Goal: Use online tool/utility: Utilize a website feature to perform a specific function

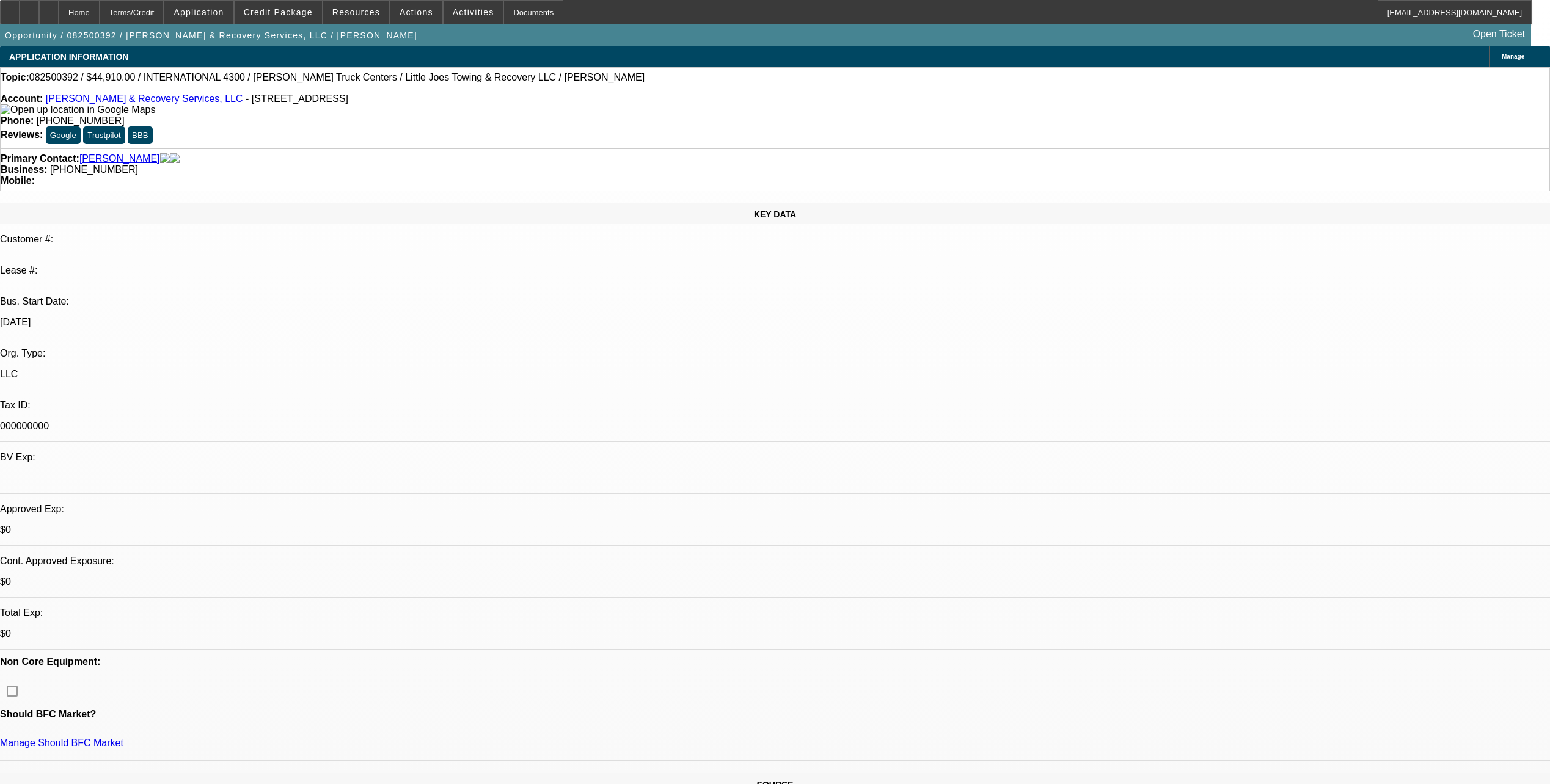
select select "0"
select select "0.1"
select select "4"
select select "0.1"
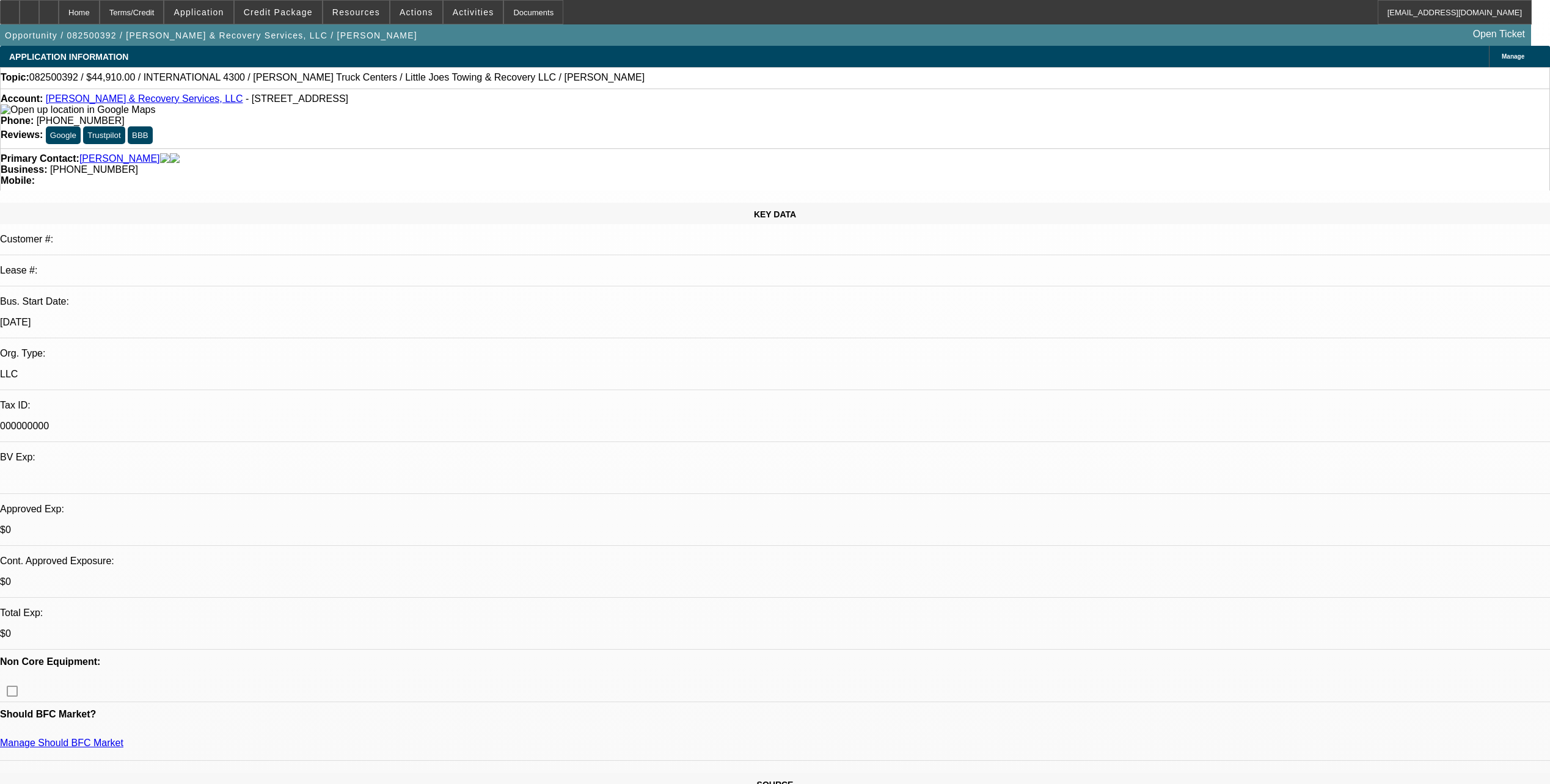
select select "2"
select select "0.1"
select select "4"
select select "0"
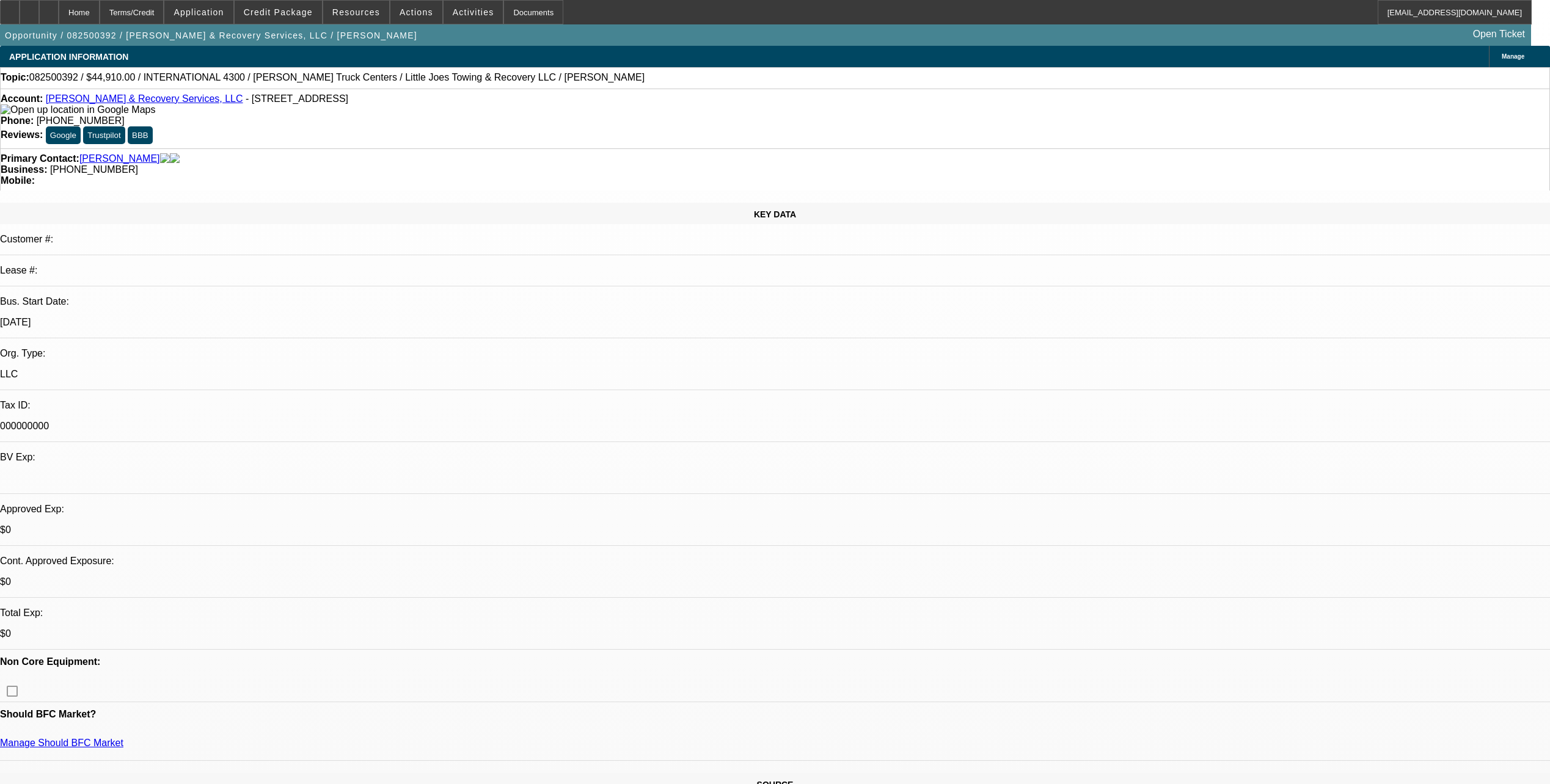
select select "0"
select select "0.1"
select select "4"
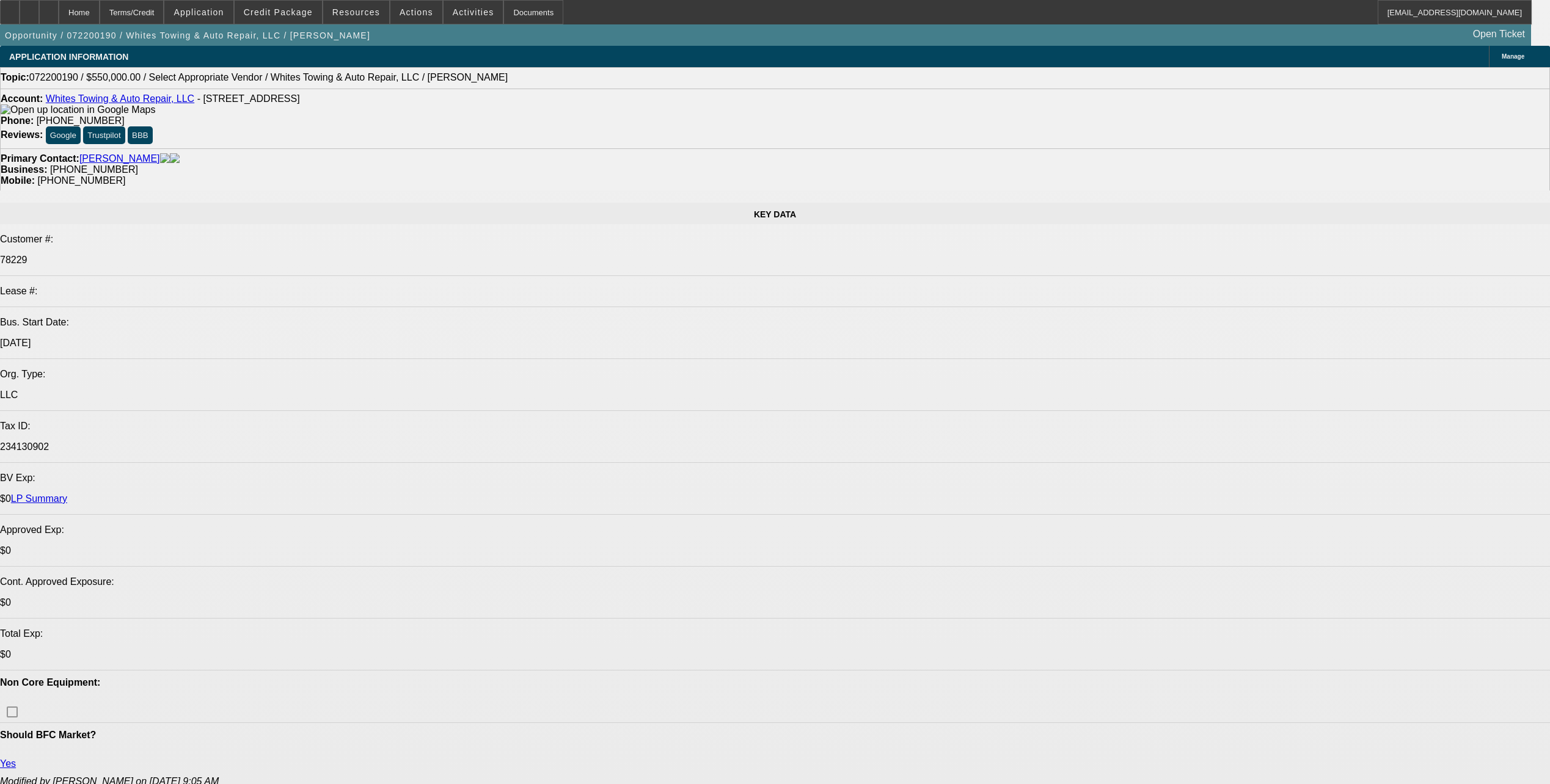
select select "0"
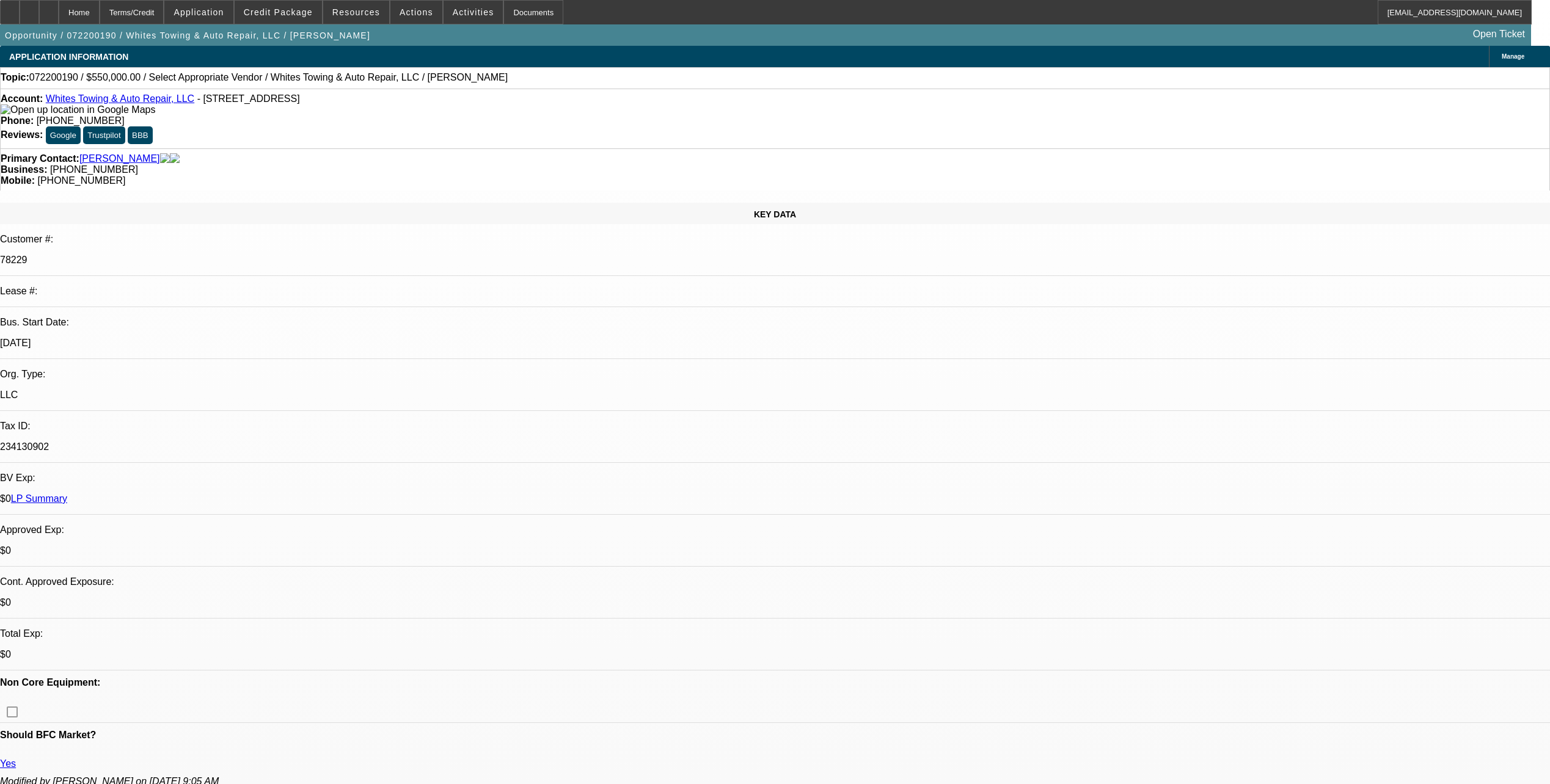
select select "2"
select select "0.1"
select select "1"
select select "2"
select select "4"
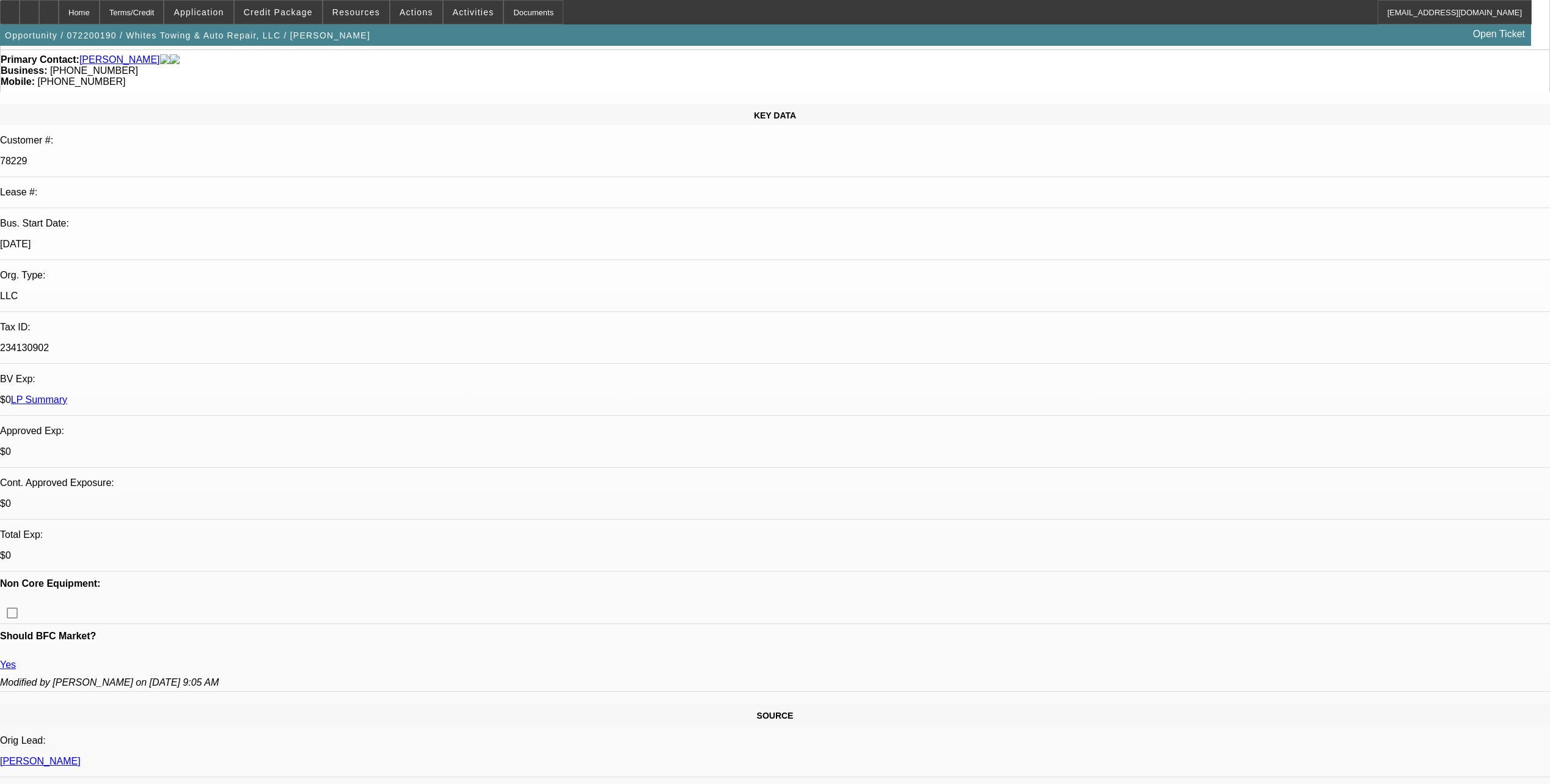
scroll to position [100, 0]
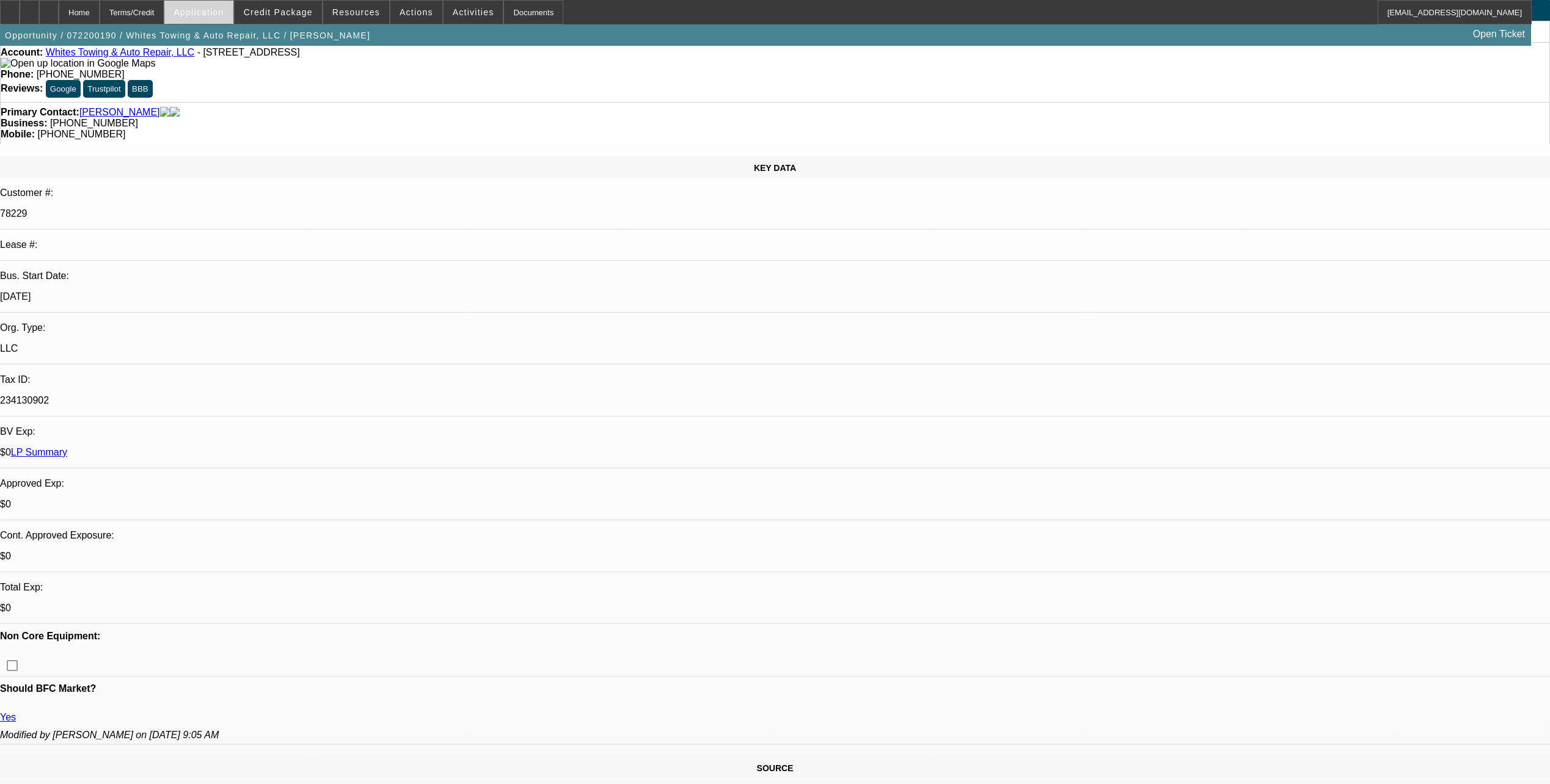
scroll to position [0, 0]
